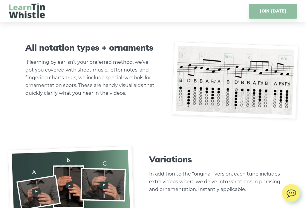
scroll to position [1794, 0]
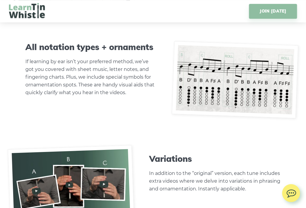
click at [168, 199] on div "Variations In addition to the “original” version, each tune includes extra vide…" at bounding box center [215, 184] width 164 height 60
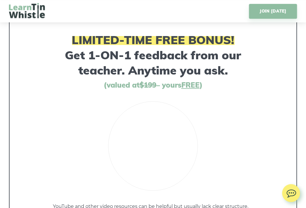
scroll to position [2845, 0]
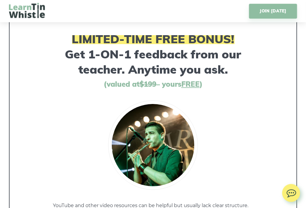
click at [204, 178] on div at bounding box center [152, 146] width 263 height 90
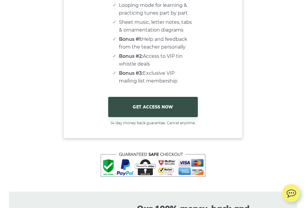
scroll to position [3672, 0]
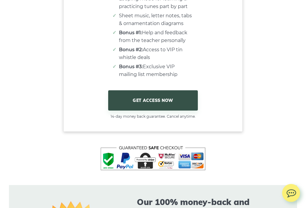
click at [71, 162] on figure at bounding box center [153, 155] width 288 height 41
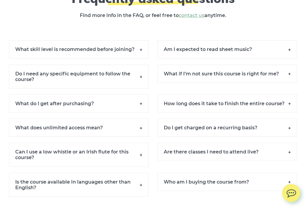
scroll to position [4031, 0]
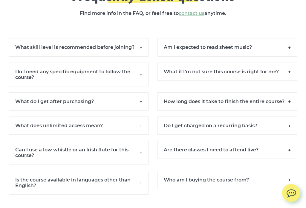
click at [85, 52] on h6 "What skill level is recommended before joining?" at bounding box center [78, 48] width 139 height 18
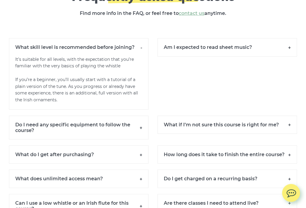
scroll to position [4031, 0]
click at [73, 50] on h6 "What skill level is recommended before joining?" at bounding box center [78, 47] width 139 height 18
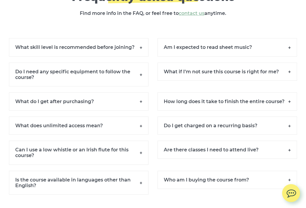
click at [190, 50] on h6 "Am I expected to read sheet music?" at bounding box center [226, 47] width 139 height 18
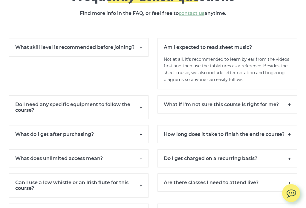
click at [181, 50] on h6 "Am I expected to read sheet music?" at bounding box center [226, 47] width 139 height 18
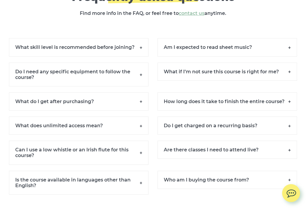
click at [56, 75] on h6 "Do I need any specific equipment to follow the course?" at bounding box center [78, 75] width 139 height 24
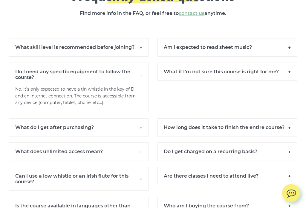
click at [84, 75] on h6 "Do I need any specific equipment to follow the course?" at bounding box center [78, 75] width 139 height 24
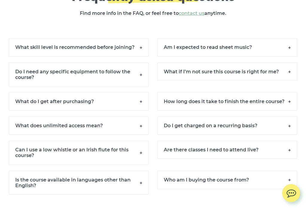
click at [40, 104] on h6 "What do I get after purchasing?" at bounding box center [78, 102] width 139 height 18
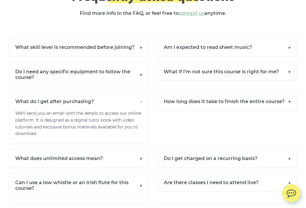
click at [51, 102] on h6 "What do I get after purchasing?" at bounding box center [78, 102] width 139 height 18
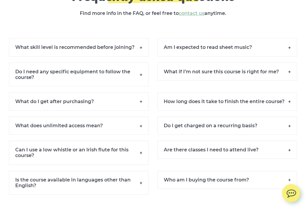
click at [202, 106] on h6 "How long does it take to finish the entire course?" at bounding box center [226, 102] width 139 height 18
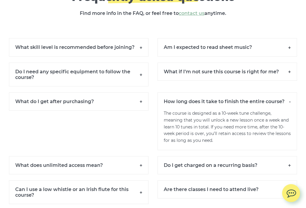
click at [184, 106] on h6 "How long does it take to finish the entire course?" at bounding box center [226, 102] width 139 height 18
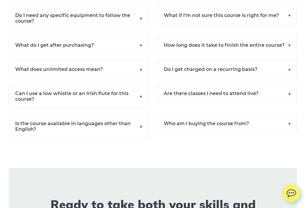
scroll to position [4093, 0]
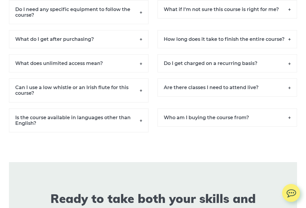
click at [99, 71] on h6 "What does unlimited access mean?" at bounding box center [78, 64] width 139 height 18
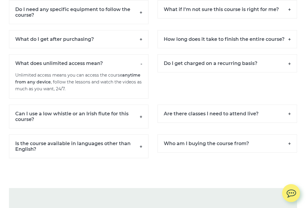
click at [115, 70] on h6 "What does unlimited access mean?" at bounding box center [78, 63] width 139 height 18
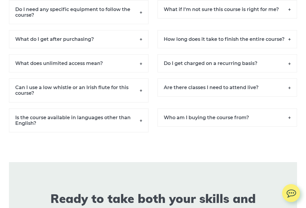
click at [179, 72] on h6 "Do I get charged on a recurring basis?" at bounding box center [226, 63] width 139 height 18
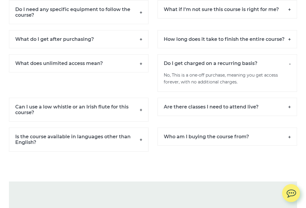
click at [216, 72] on h6 "Do I get charged on a recurring basis?" at bounding box center [226, 63] width 139 height 18
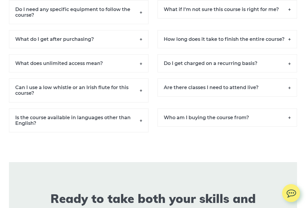
click at [83, 98] on h6 "Can I use a low whistle or an Irish flute for this course?" at bounding box center [78, 91] width 139 height 24
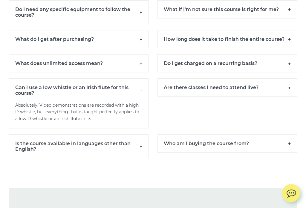
click at [74, 96] on h6 "Can I use a low whistle or an Irish flute for this course?" at bounding box center [78, 91] width 139 height 24
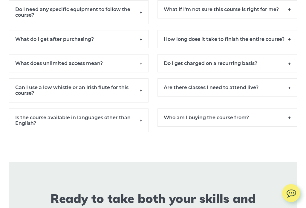
click at [172, 97] on h6 "Are there classes I need to attend live?" at bounding box center [226, 88] width 139 height 18
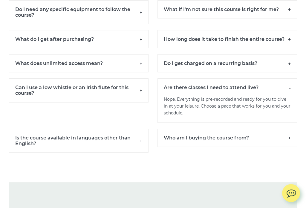
click at [188, 102] on p "Nope. Everything is pre-recorded and ready for you to dive in at your leisure. …" at bounding box center [226, 109] width 139 height 27
click at [205, 102] on p "Nope. Everything is pre-recorded and ready for you to dive in at your leisure. …" at bounding box center [226, 109] width 139 height 27
click at [202, 94] on h6 "Are there classes I need to attend live?" at bounding box center [226, 88] width 139 height 18
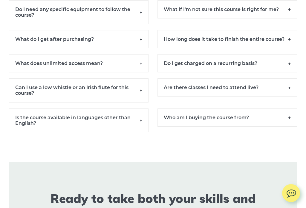
click at [81, 125] on h6 "Is the course available in languages other than English?" at bounding box center [78, 121] width 139 height 24
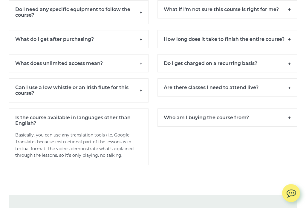
click at [89, 126] on h6 "Is the course available in languages other than English?" at bounding box center [78, 121] width 139 height 24
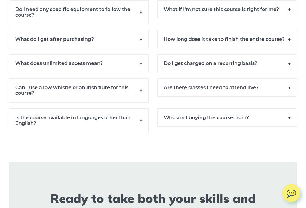
click at [194, 127] on h6 "Who am I buying the course from?" at bounding box center [226, 118] width 139 height 18
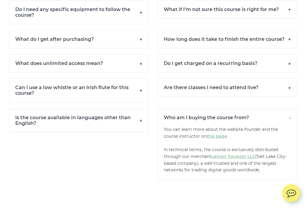
click at [185, 126] on h6 "Who am I buying the course from?" at bounding box center [226, 118] width 139 height 18
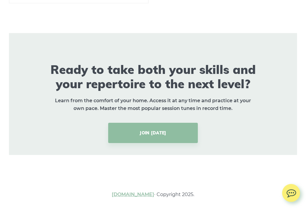
scroll to position [4224, 0]
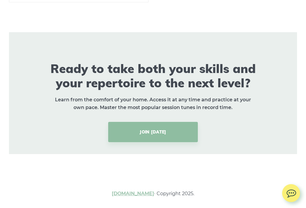
click at [153, 138] on link "JOIN [DATE]" at bounding box center [153, 132] width 90 height 20
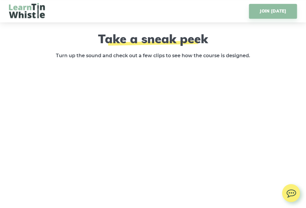
scroll to position [869, 0]
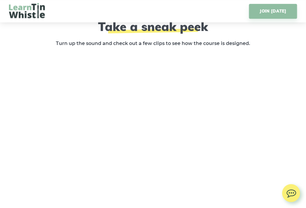
click at [145, 33] on h2 "Take a sneak peek" at bounding box center [152, 26] width 215 height 14
click at [147, 48] on div "Take a sneak peek Turn up the sound and check out a few clips to see how the co…" at bounding box center [152, 98] width 215 height 158
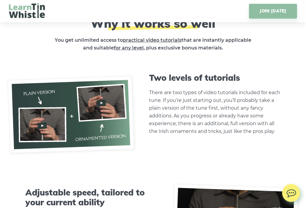
scroll to position [1443, 0]
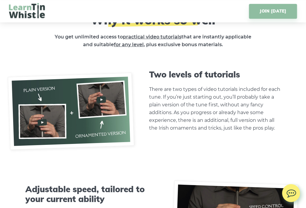
click at [42, 124] on img at bounding box center [71, 111] width 126 height 77
click at [45, 118] on img at bounding box center [71, 111] width 126 height 77
click at [40, 123] on img at bounding box center [71, 111] width 126 height 77
click at [44, 122] on img at bounding box center [71, 111] width 126 height 77
click at [44, 121] on img at bounding box center [71, 111] width 126 height 77
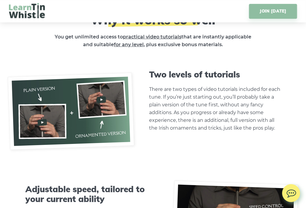
click at [40, 122] on img at bounding box center [71, 111] width 126 height 77
click at [50, 119] on img at bounding box center [71, 111] width 126 height 77
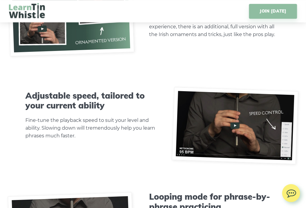
scroll to position [1540, 0]
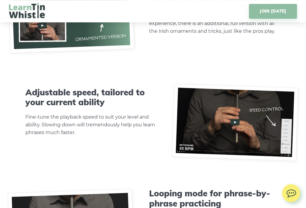
click at [236, 126] on img at bounding box center [235, 122] width 126 height 77
click at [239, 127] on img at bounding box center [235, 122] width 126 height 77
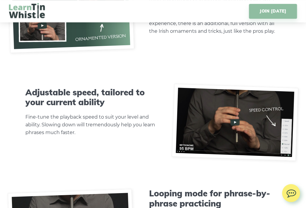
click at [233, 123] on img at bounding box center [235, 122] width 126 height 77
click at [231, 123] on img at bounding box center [235, 122] width 126 height 77
click at [234, 121] on img at bounding box center [235, 122] width 126 height 77
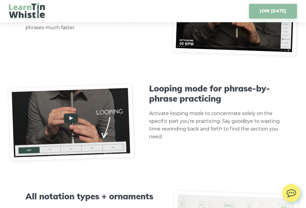
scroll to position [1652, 0]
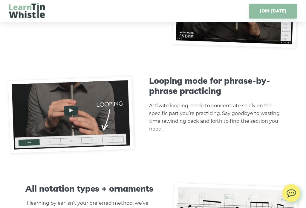
click at [74, 112] on img at bounding box center [71, 115] width 126 height 77
click at [70, 111] on img at bounding box center [71, 115] width 126 height 77
click at [74, 110] on img at bounding box center [71, 115] width 126 height 77
click at [30, 143] on img at bounding box center [71, 115] width 126 height 77
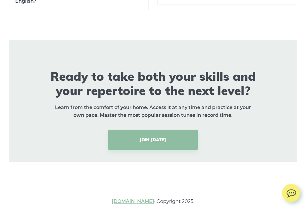
scroll to position [4224, 0]
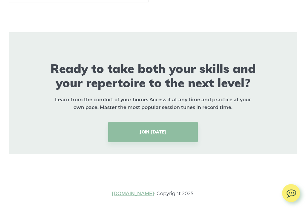
click at [159, 142] on link "JOIN [DATE]" at bounding box center [153, 132] width 90 height 20
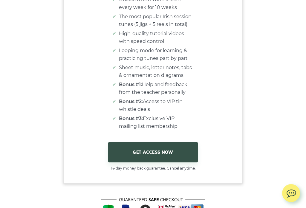
scroll to position [3629, 0]
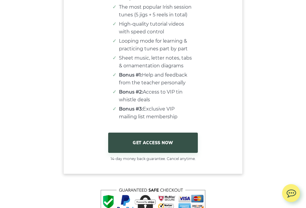
click at [160, 146] on link "GET ACCESS NOW" at bounding box center [153, 143] width 90 height 20
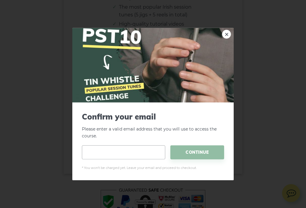
click at [93, 155] on input "email" at bounding box center [123, 152] width 83 height 14
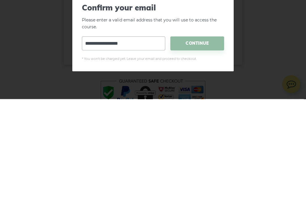
type input "**********"
click at [198, 145] on span "CONTINUE" at bounding box center [197, 152] width 54 height 14
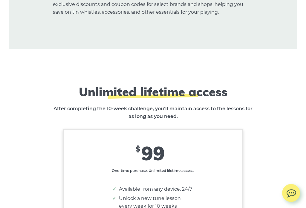
scroll to position [4185, 0]
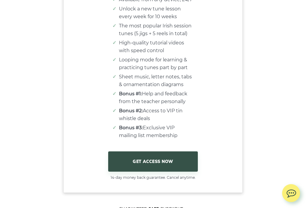
scroll to position [3656, 0]
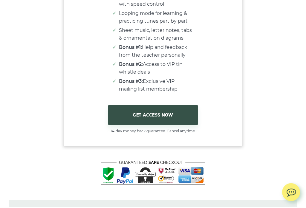
click at [163, 116] on link "GET ACCESS NOW" at bounding box center [153, 116] width 90 height 20
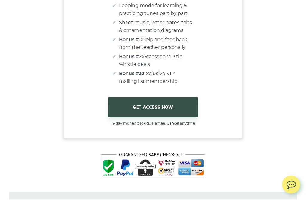
scroll to position [3666, 0]
